Goal: Navigation & Orientation: Go to known website

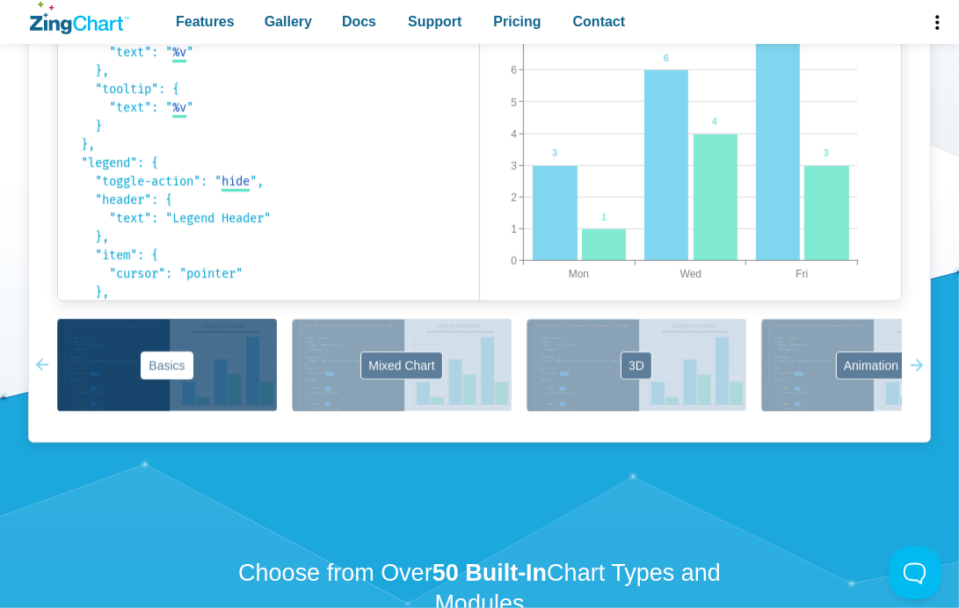
scroll to position [387, 0]
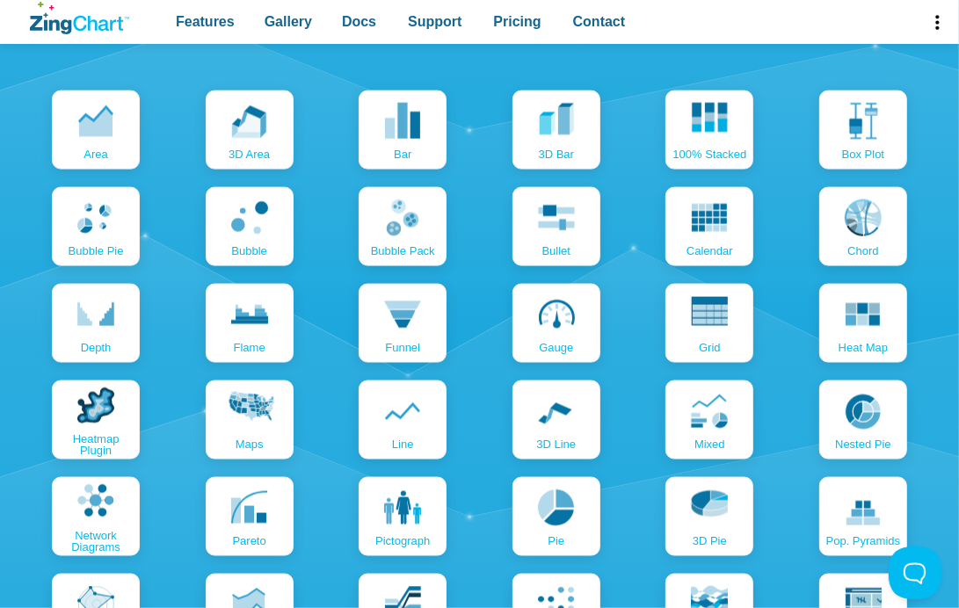
click at [931, 9] on span "App Header" at bounding box center [936, 22] width 45 height 44
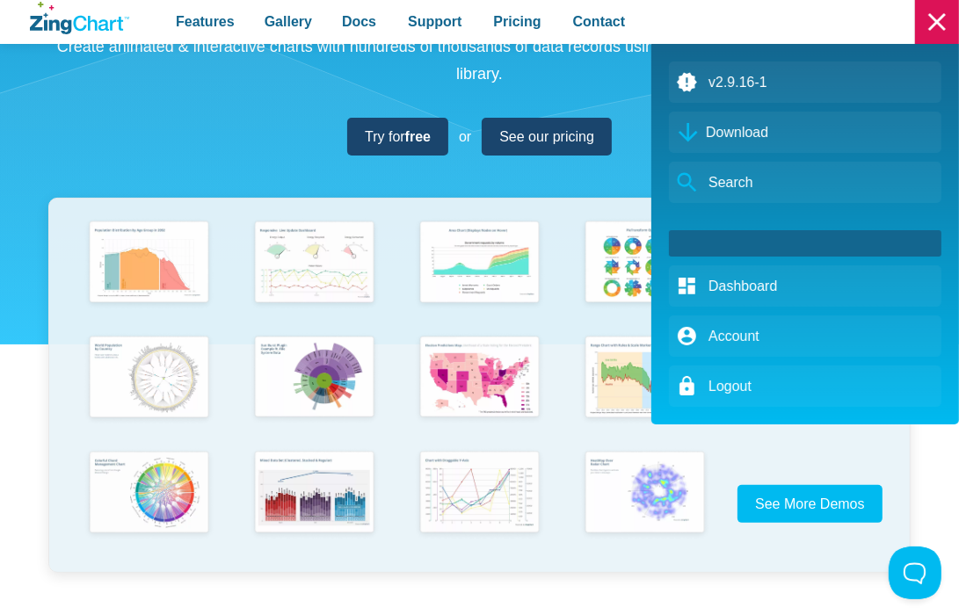
scroll to position [0, 0]
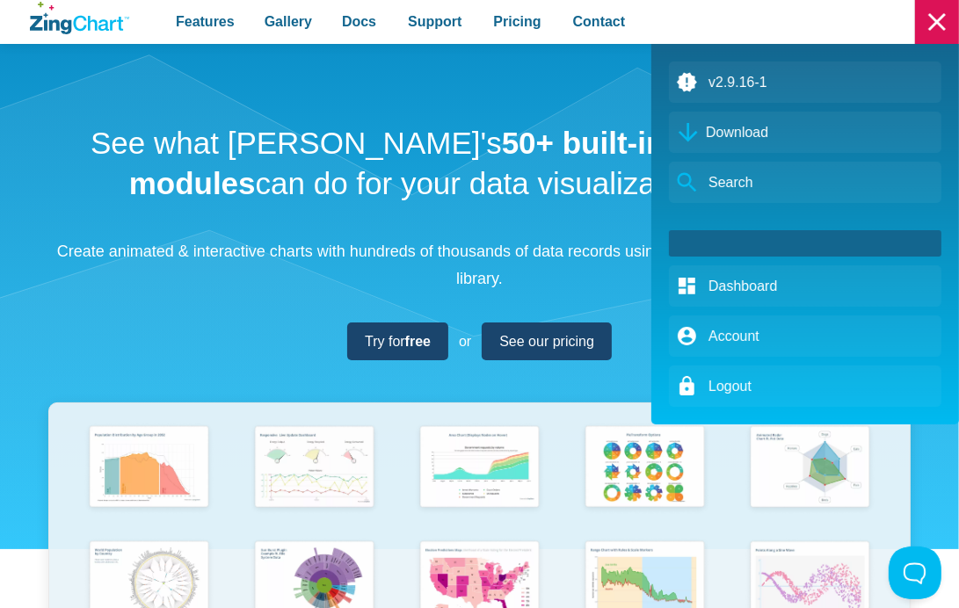
click at [49, 48] on div "App Header" at bounding box center [479, 304] width 959 height 608
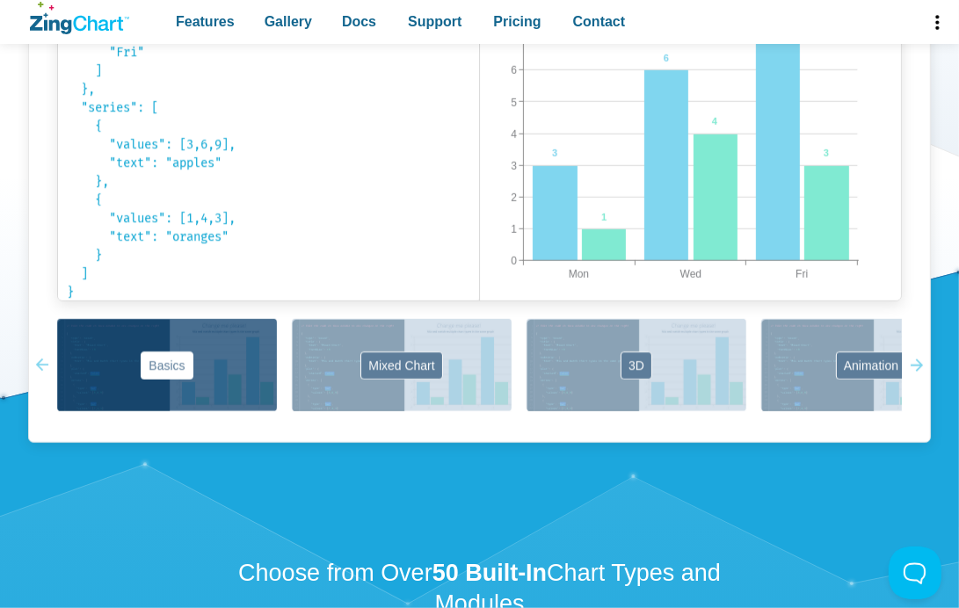
scroll to position [1757, 0]
